Goal: Check status: Check status

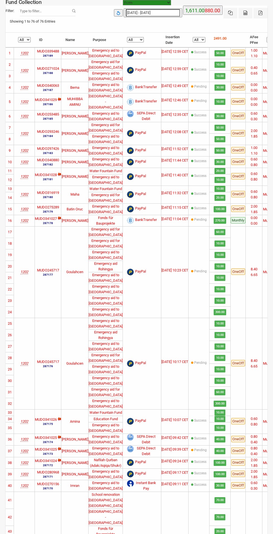
select select "100"
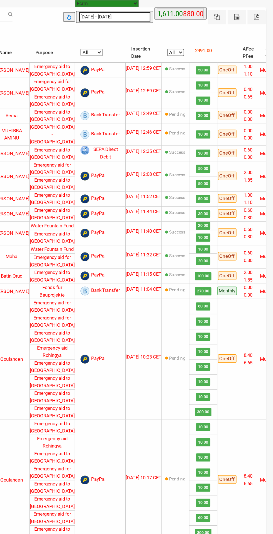
click at [148, 11] on input "[DATE] - [DATE]" at bounding box center [153, 12] width 54 height 7
type input "[DATE]"
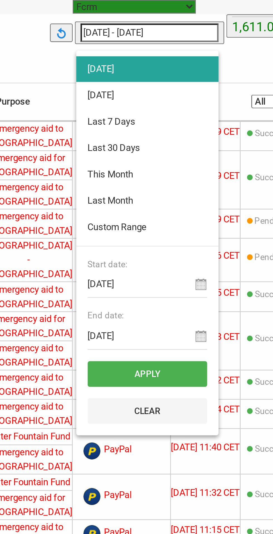
click at [134, 38] on li "[DATE]" at bounding box center [152, 37] width 56 height 10
type input "[DATE] - [DATE]"
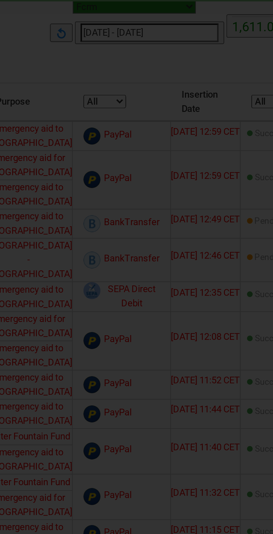
select select "100"
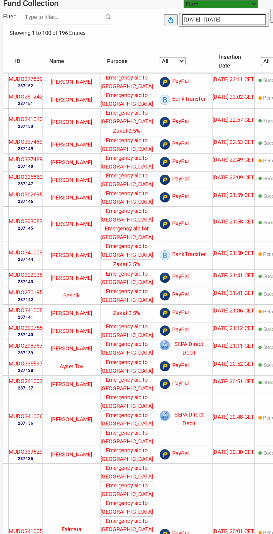
scroll to position [0, 47]
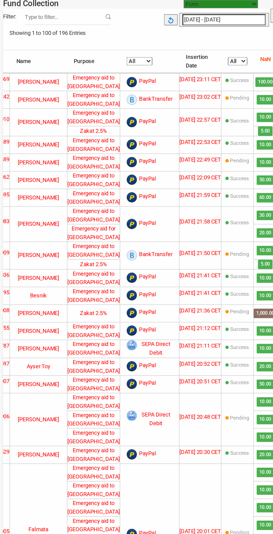
click at [159, 40] on select "All Pending Success" at bounding box center [158, 39] width 13 height 5
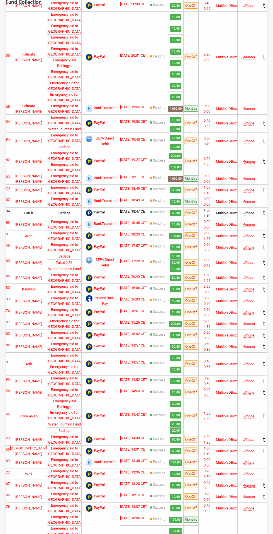
scroll to position [0, 0]
